Goal: Check status: Check status

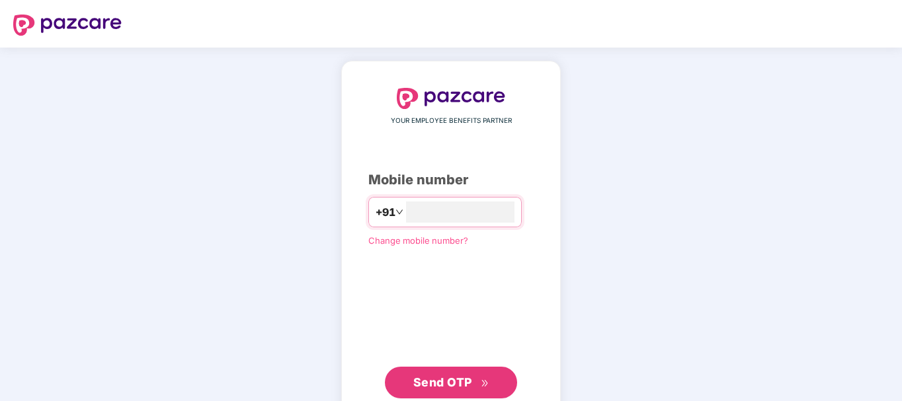
type input "**********"
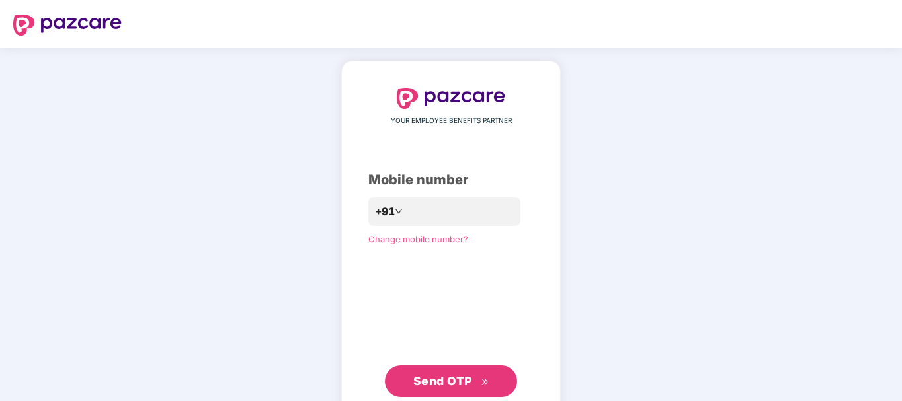
click at [470, 380] on span "Send OTP" at bounding box center [442, 381] width 59 height 14
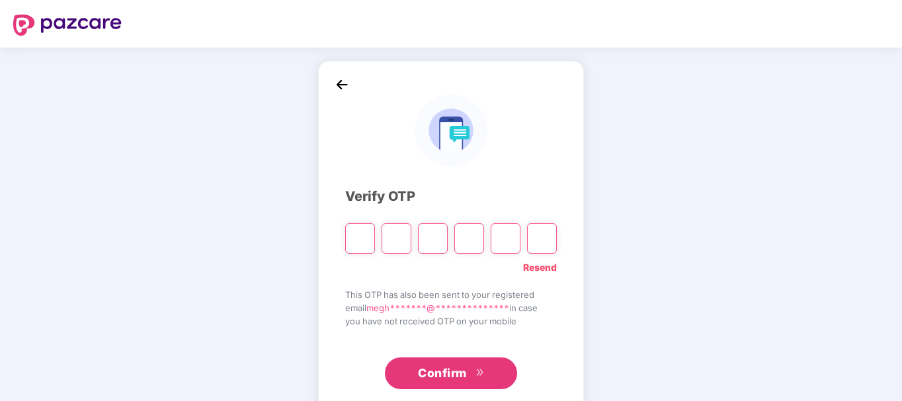
type input "*"
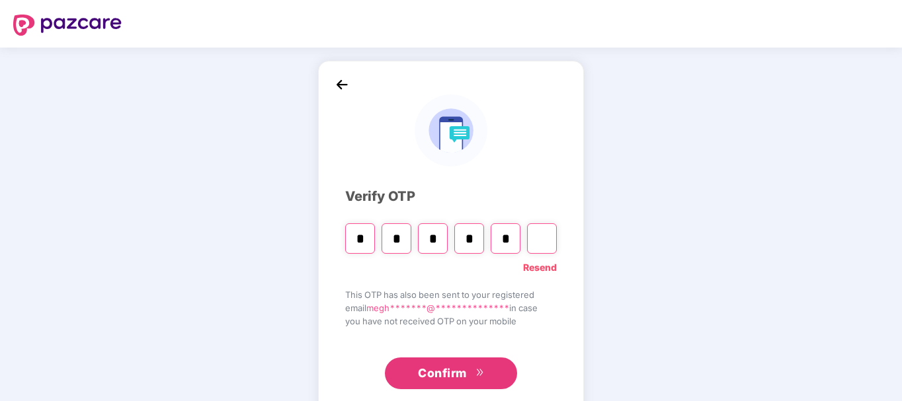
type input "*"
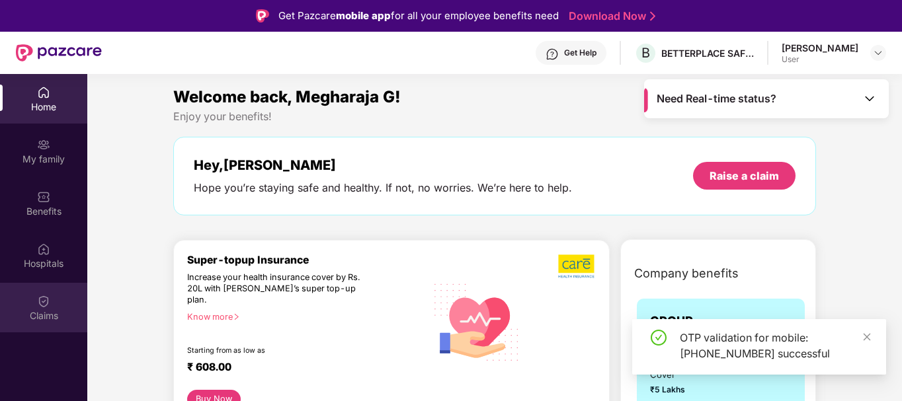
click at [42, 308] on div "Claims" at bounding box center [43, 308] width 87 height 50
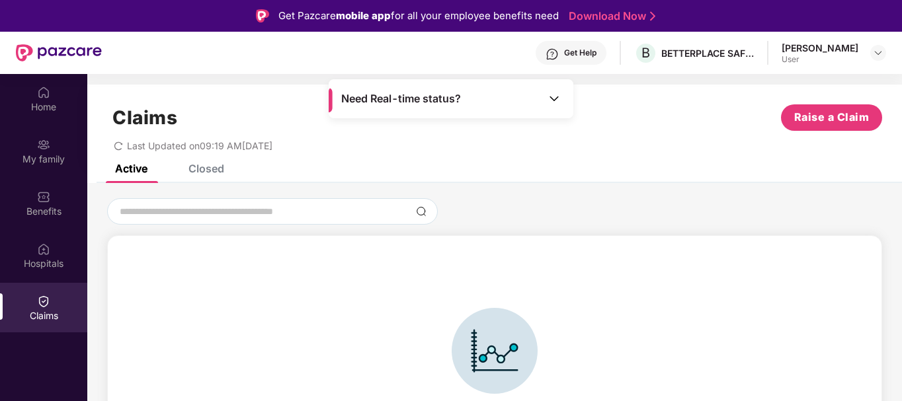
click at [200, 169] on div "Closed" at bounding box center [206, 168] width 36 height 13
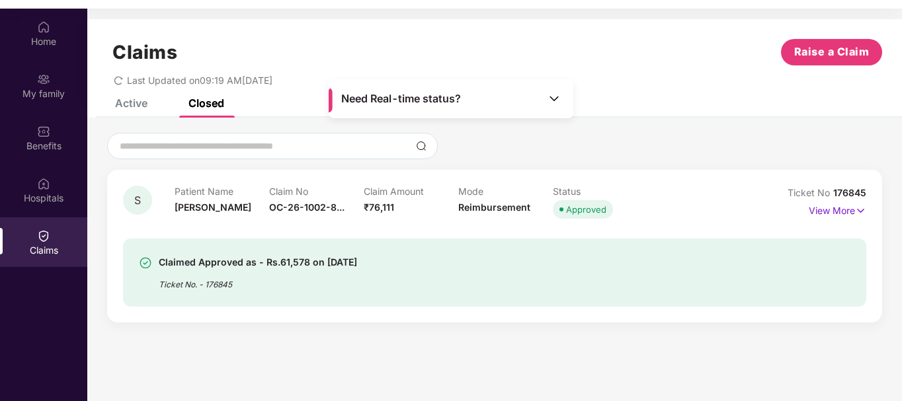
scroll to position [74, 0]
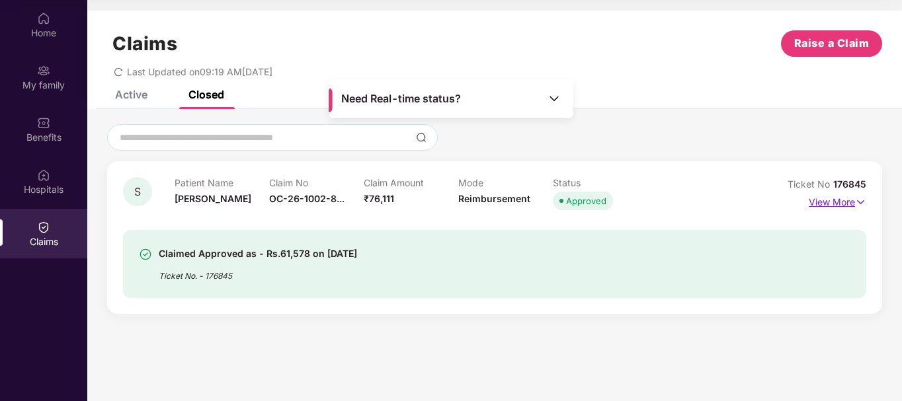
click at [835, 201] on p "View More" at bounding box center [837, 201] width 58 height 18
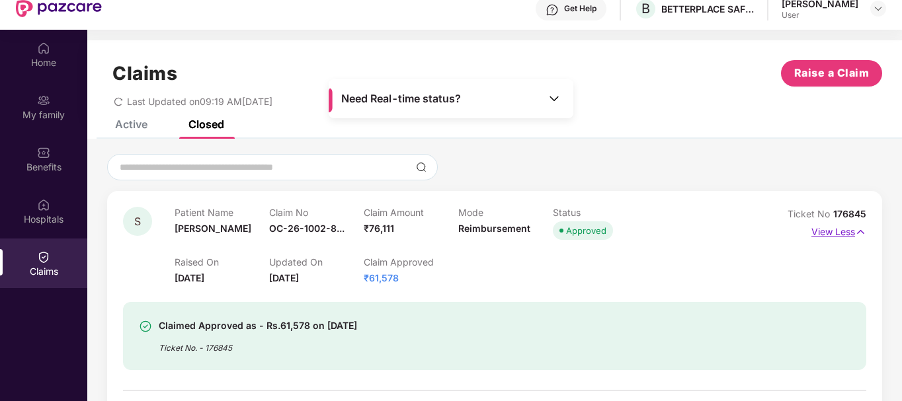
scroll to position [21, 0]
